Goal: Check status: Check status

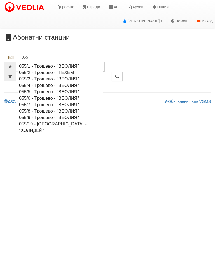
click at [60, 89] on div "055/5 - Трошево - "ВЕОЛИЯ"" at bounding box center [60, 92] width 83 height 6
type input "055/5 - Трошево - "ВЕОЛИЯ""
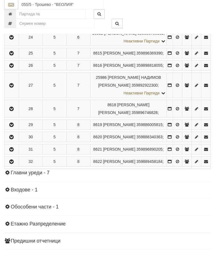
scroll to position [527, 0]
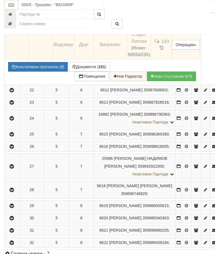
click at [167, 29] on icon at bounding box center [164, 25] width 5 height 5
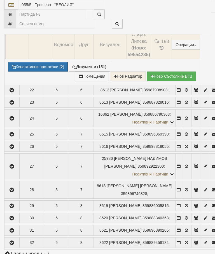
select select "10"
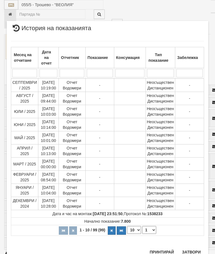
scroll to position [569, 0]
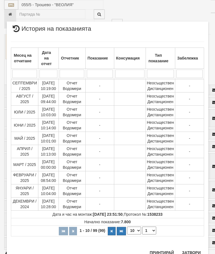
click at [151, 231] on select "1 2 3 4 5 6 7 8 9 10" at bounding box center [149, 231] width 14 height 8
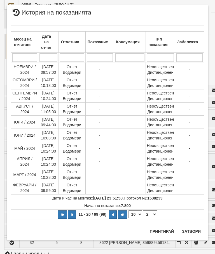
scroll to position [0, 0]
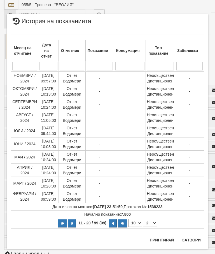
click at [152, 223] on select "1 2 3 4 5 6 7 8 9 10" at bounding box center [150, 223] width 14 height 8
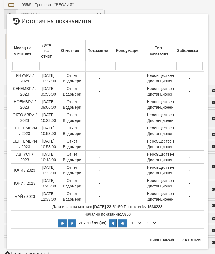
click at [151, 222] on select "1 2 3 4 5 6 7 8 9 10" at bounding box center [150, 223] width 14 height 8
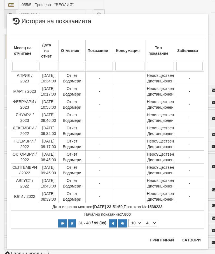
click at [150, 222] on select "1 2 3 4 5 6 7 8 9 10" at bounding box center [150, 223] width 14 height 8
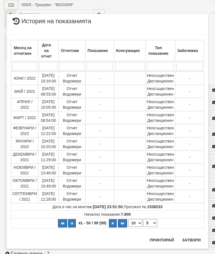
click at [152, 225] on select "1 2 3 4 5 6 7 8 9 10" at bounding box center [150, 223] width 14 height 8
select select "6"
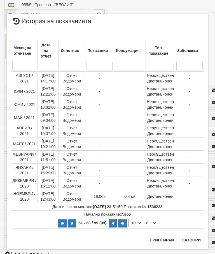
click at [190, 241] on button "Затвори" at bounding box center [190, 240] width 25 height 9
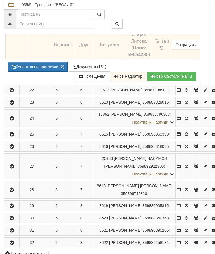
scroll to position [465, 0]
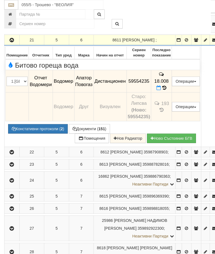
click at [15, 42] on icon "button" at bounding box center [11, 40] width 7 height 4
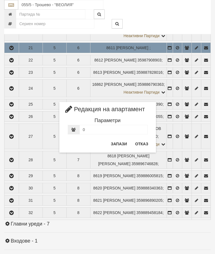
click at [139, 148] on button "Отказ" at bounding box center [142, 144] width 20 height 9
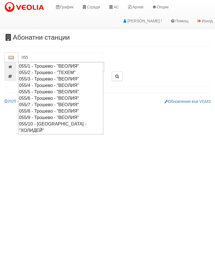
click at [76, 90] on div "055/5 - Трошево - "ВЕОЛИЯ"" at bounding box center [60, 92] width 83 height 6
type input "055/5 - Трошево - "ВЕОЛИЯ""
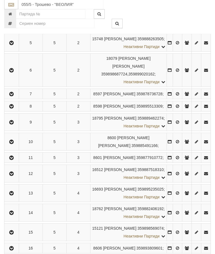
scroll to position [182, 0]
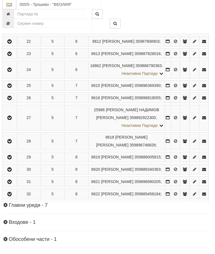
click at [11, 32] on icon "button" at bounding box center [9, 30] width 7 height 4
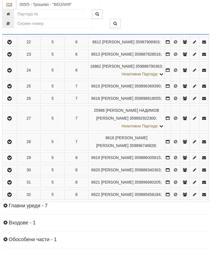
scroll to position [484, 2]
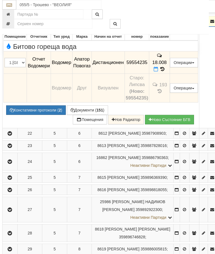
click at [41, 115] on button "Констативни протоколи ( 2 )" at bounding box center [36, 110] width 60 height 10
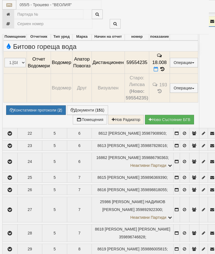
select select "10"
select select "1"
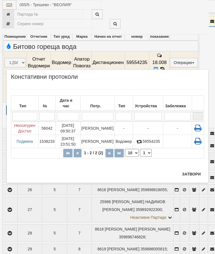
click at [192, 176] on button "Затвори" at bounding box center [190, 174] width 25 height 9
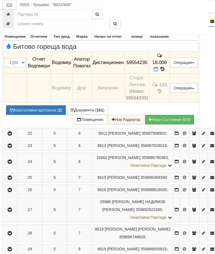
click at [12, 23] on icon "button" at bounding box center [9, 22] width 7 height 4
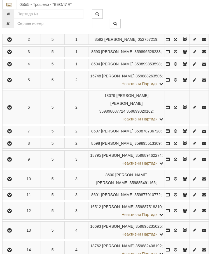
scroll to position [93, 2]
